Goal: Task Accomplishment & Management: Manage account settings

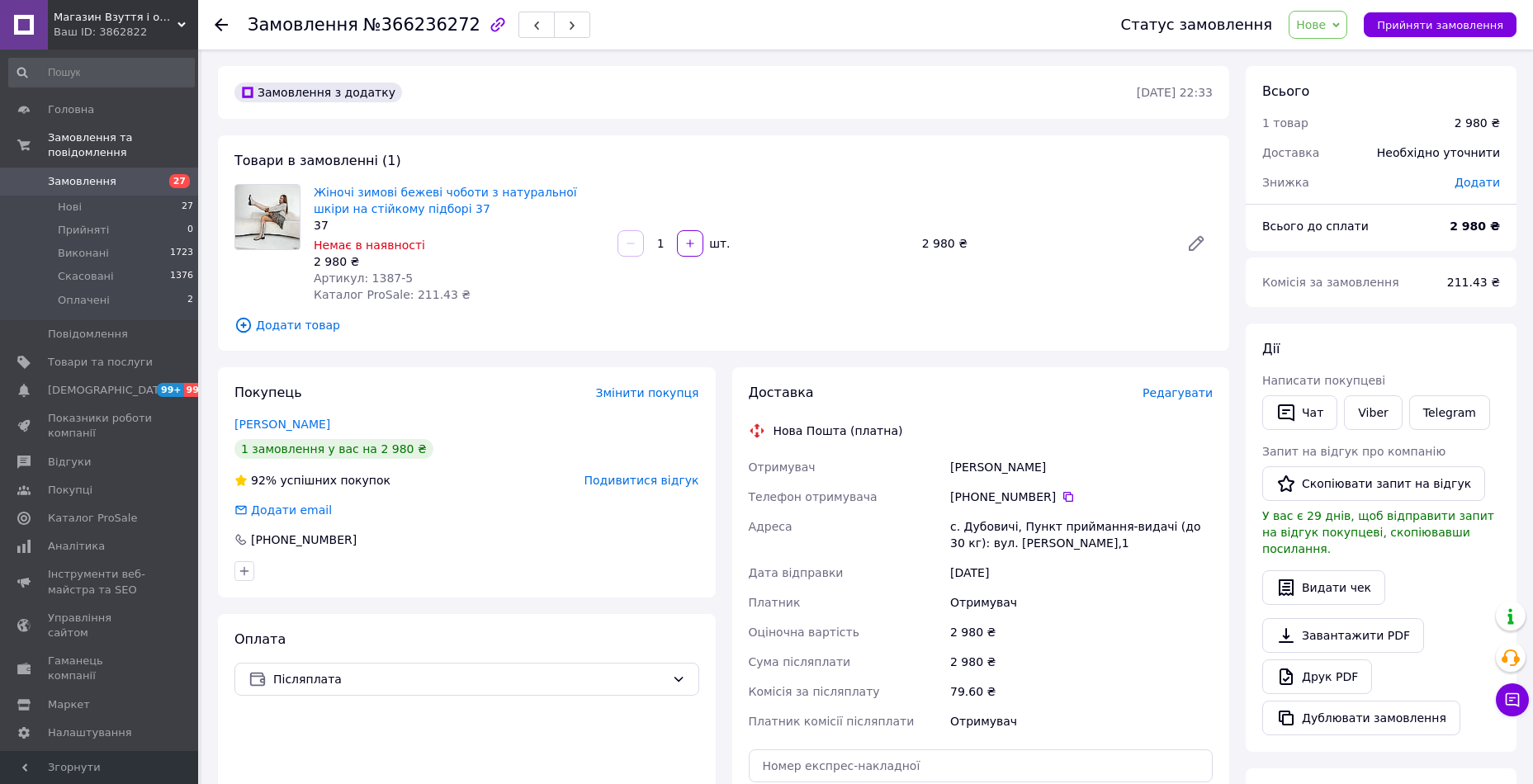
click at [128, 174] on span "Замовлення" at bounding box center [100, 181] width 105 height 15
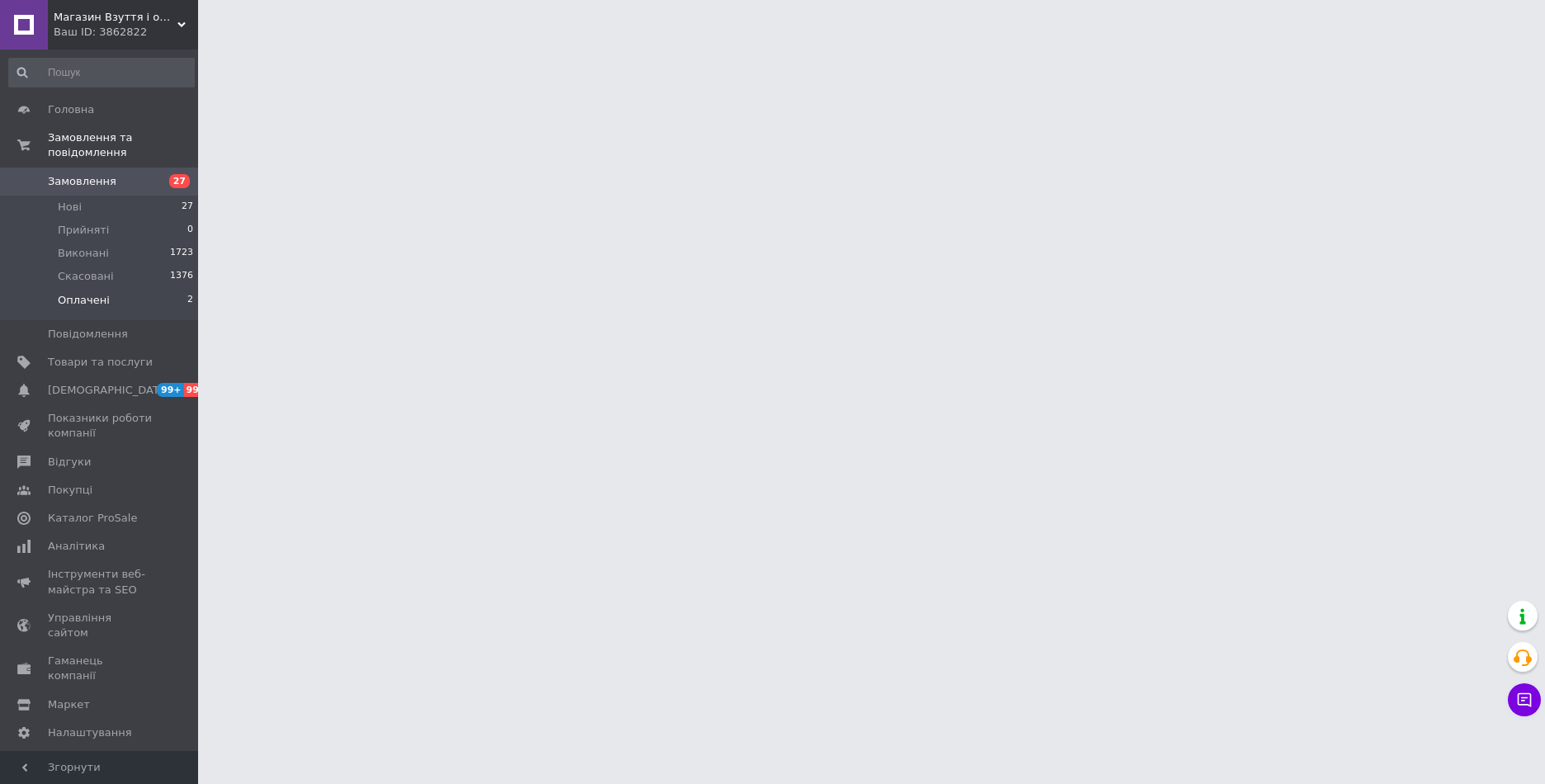
click at [102, 293] on span "Оплачені" at bounding box center [84, 299] width 52 height 15
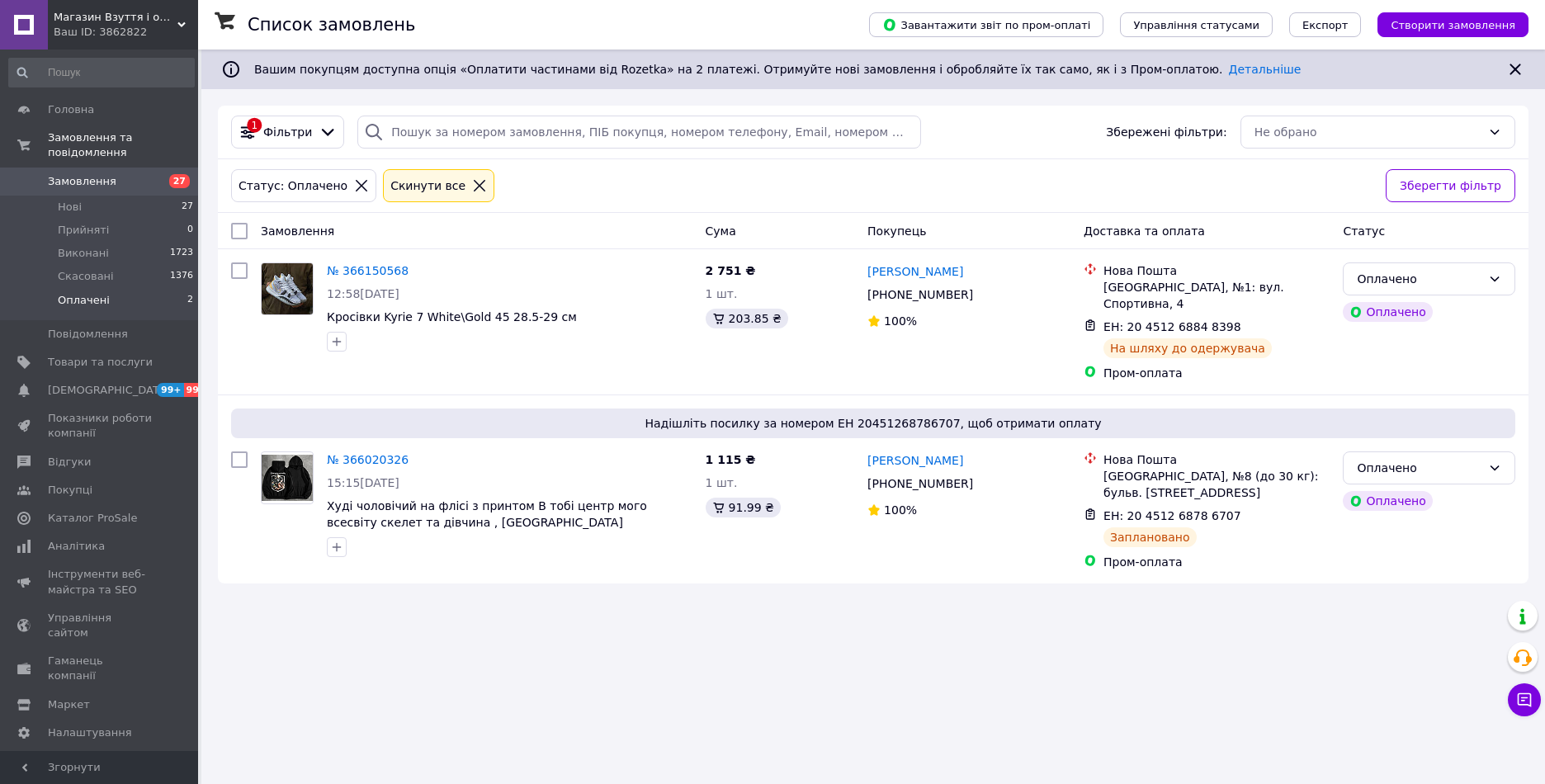
click at [474, 189] on icon at bounding box center [480, 186] width 12 height 12
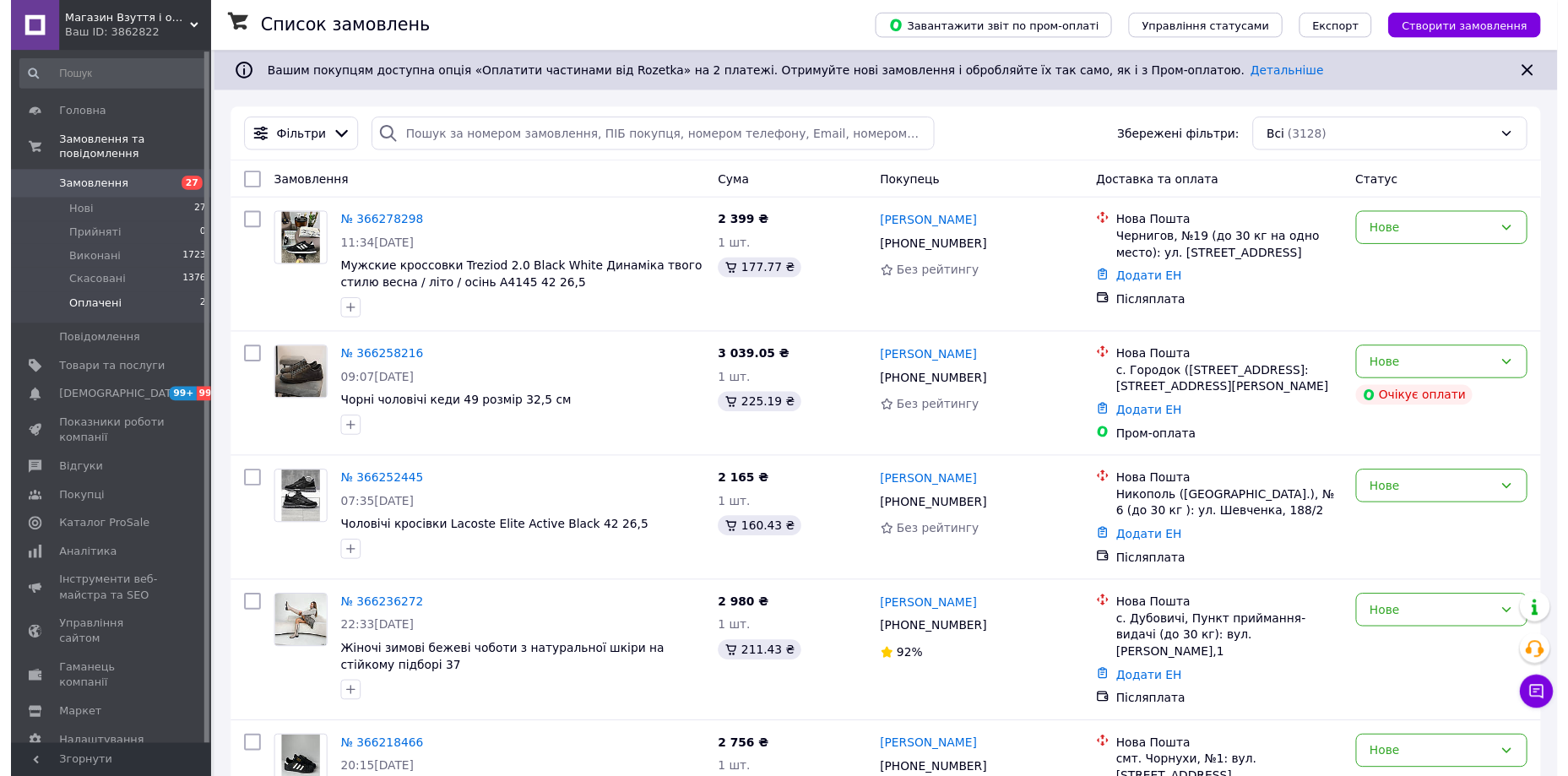
scroll to position [1758, 0]
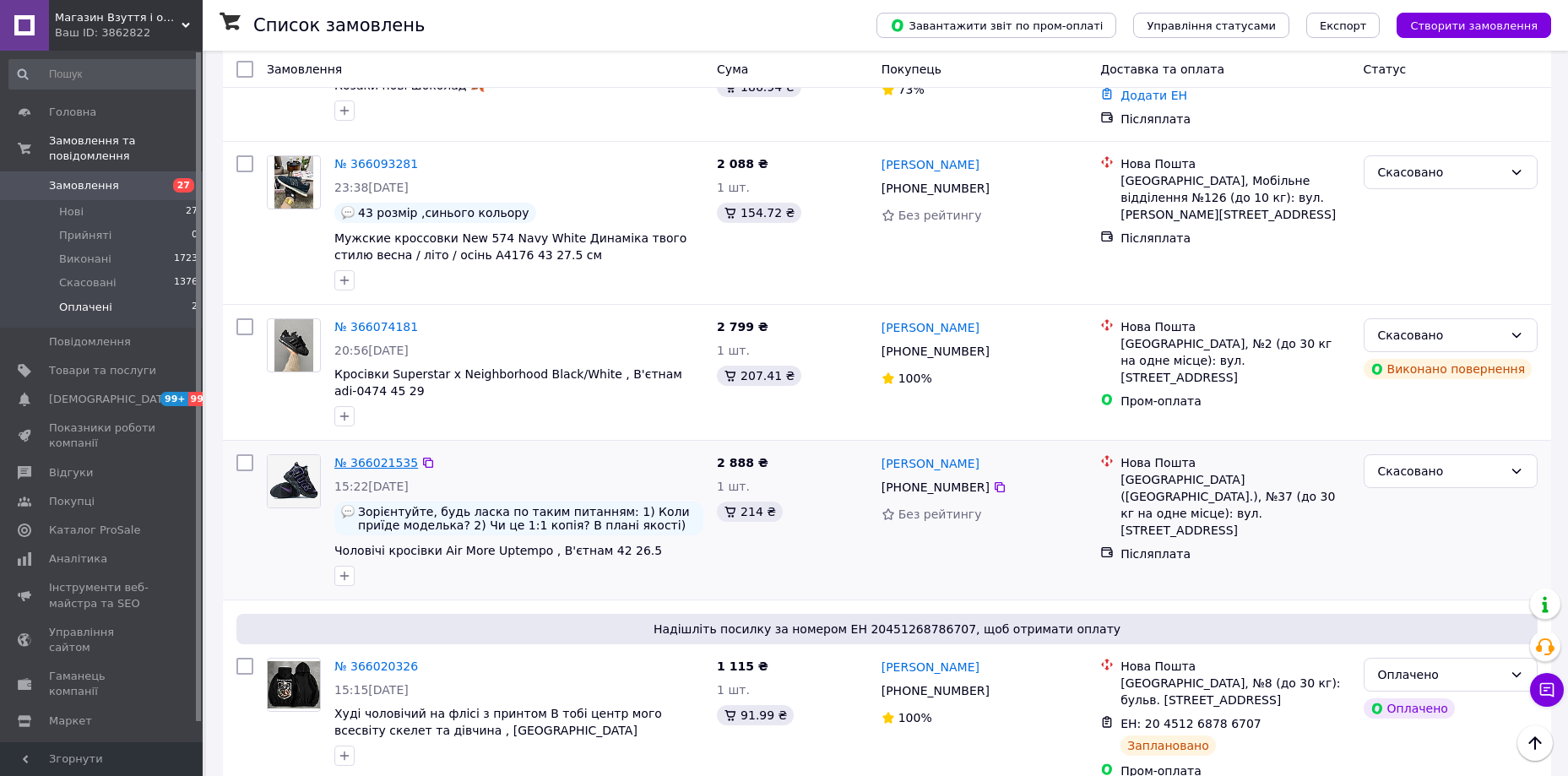
click at [367, 456] on link "№ 366021535" at bounding box center [376, 463] width 83 height 14
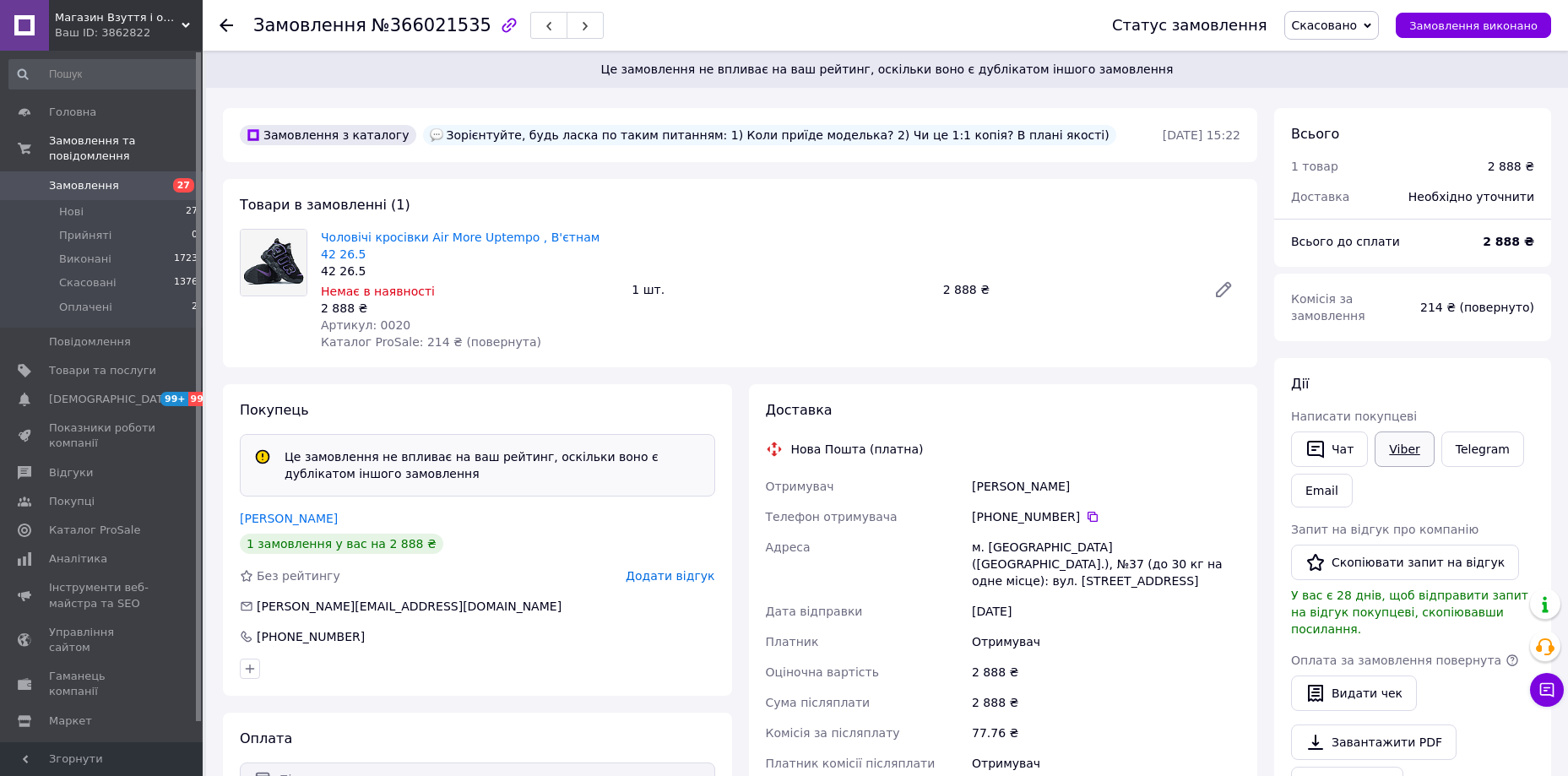
click at [1400, 436] on link "Viber" at bounding box center [1404, 450] width 60 height 36
click at [384, 319] on span "Артикул: 0020" at bounding box center [366, 325] width 89 height 14
copy span "0020"
click at [78, 179] on span "Замовлення" at bounding box center [83, 186] width 70 height 15
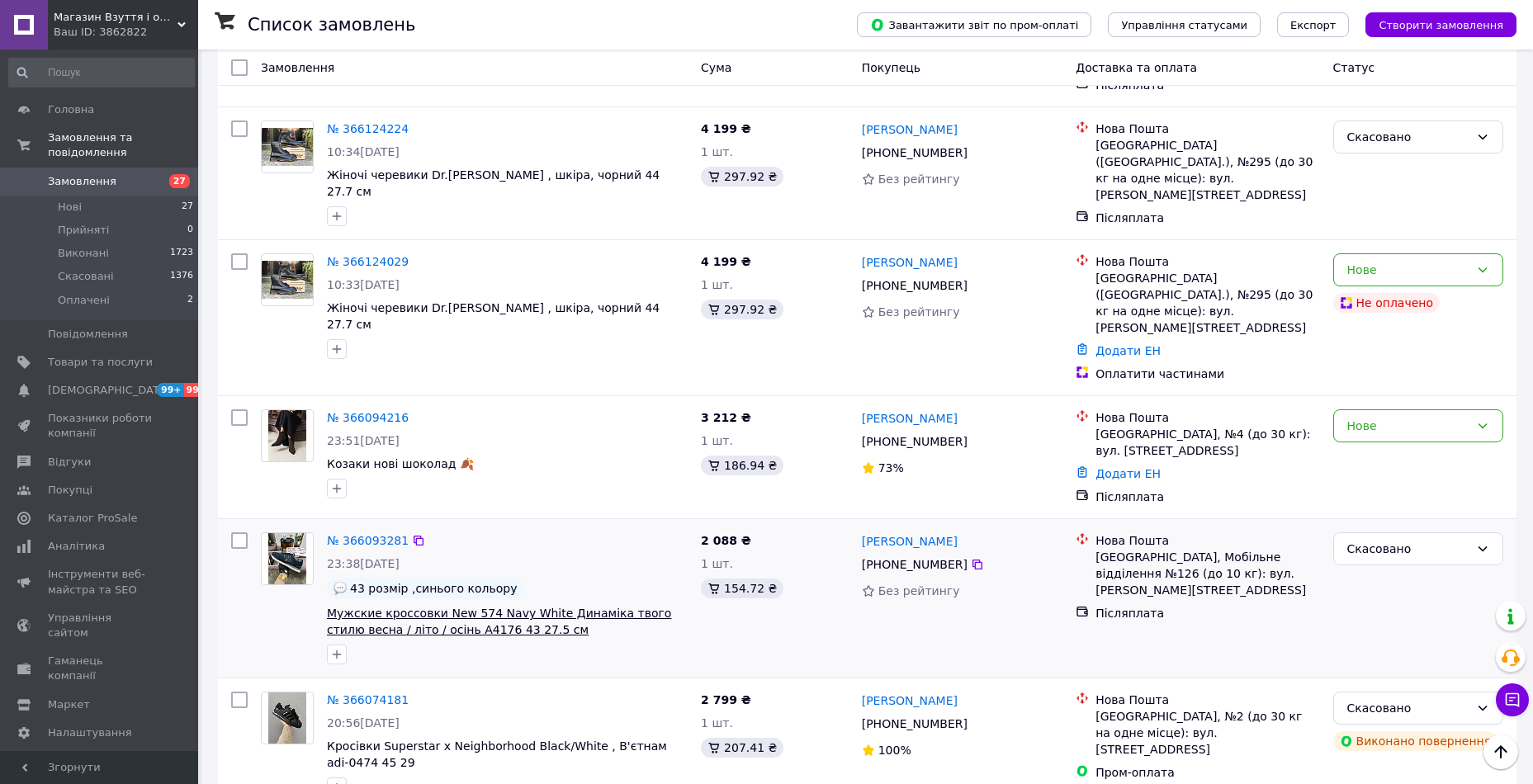
scroll to position [1568, 0]
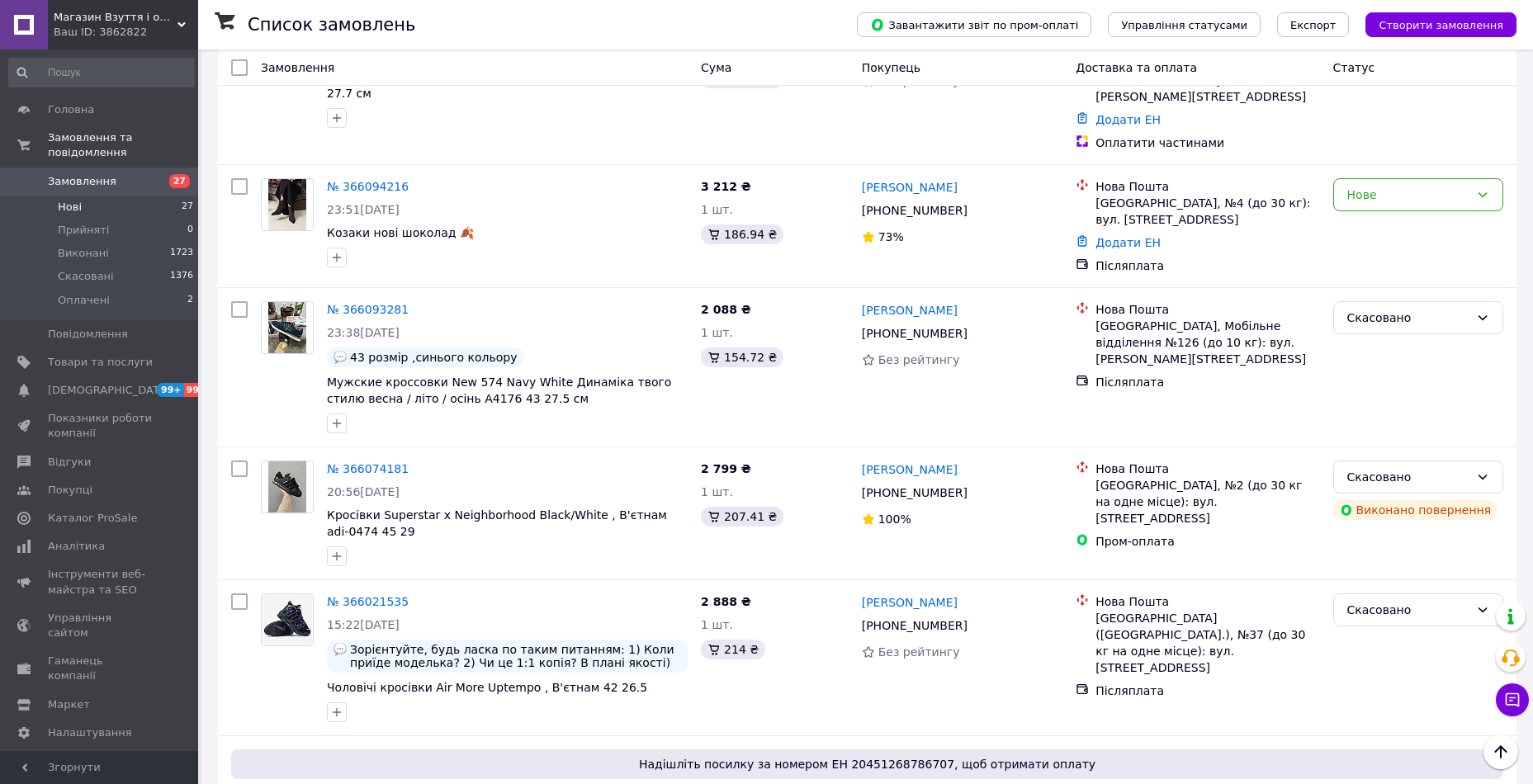
click at [55, 196] on li "Нові 27" at bounding box center [101, 207] width 203 height 23
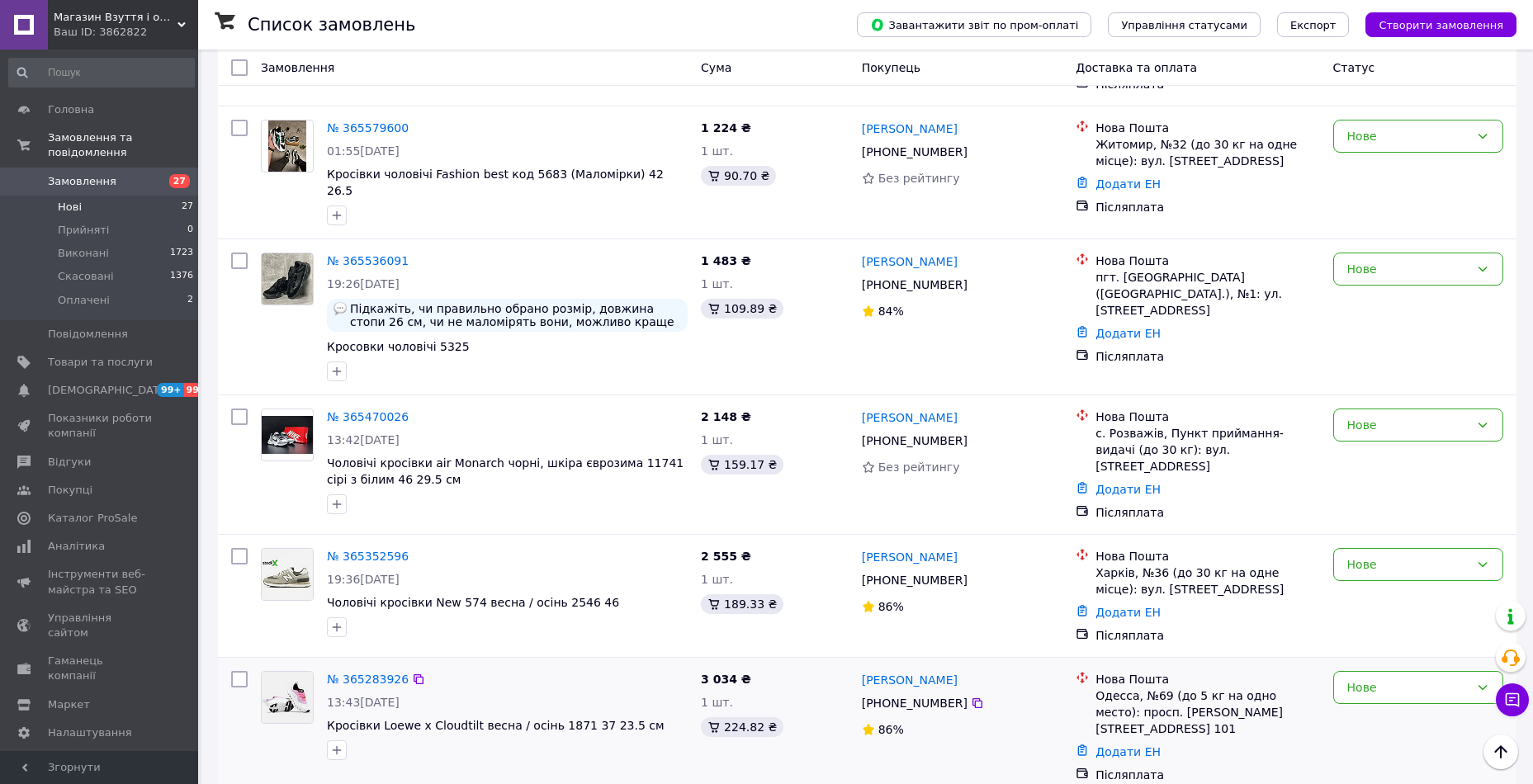
scroll to position [2917, 0]
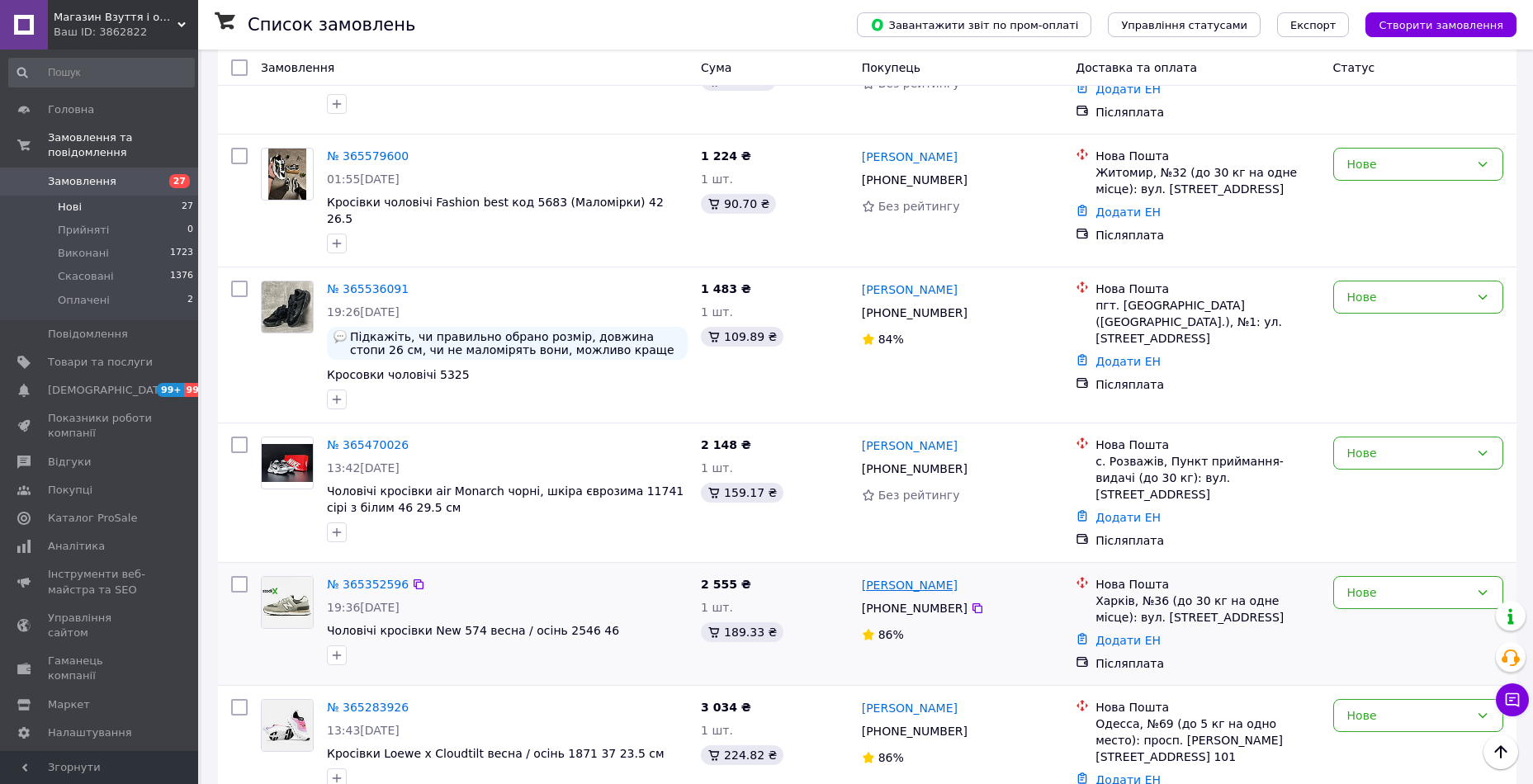
drag, startPoint x: 1006, startPoint y: 357, endPoint x: 907, endPoint y: 354, distance: 99.0
click at [907, 575] on div "[PERSON_NAME]" at bounding box center [962, 584] width 204 height 20
click at [1026, 626] on div "86%" at bounding box center [962, 634] width 201 height 16
drag, startPoint x: 982, startPoint y: 351, endPoint x: 905, endPoint y: 353, distance: 77.0
click at [905, 575] on div "[PERSON_NAME]" at bounding box center [962, 584] width 204 height 20
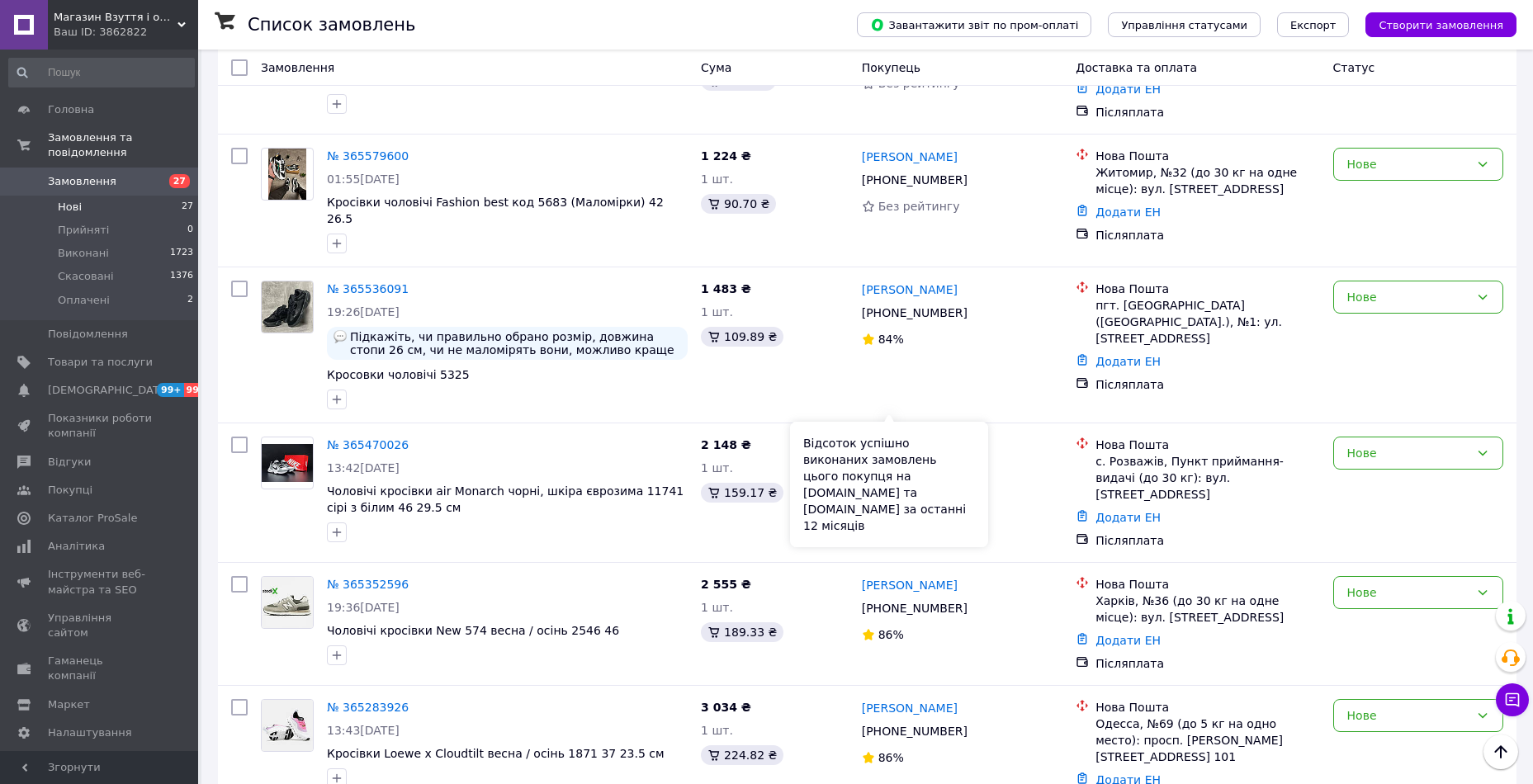
copy link "[PERSON_NAME]"
